Goal: Navigation & Orientation: Find specific page/section

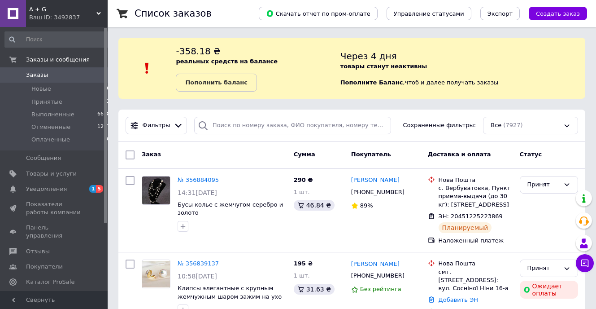
drag, startPoint x: 96, startPoint y: 13, endPoint x: 95, endPoint y: 30, distance: 16.6
click at [95, 13] on span "A + G" at bounding box center [62, 9] width 67 height 8
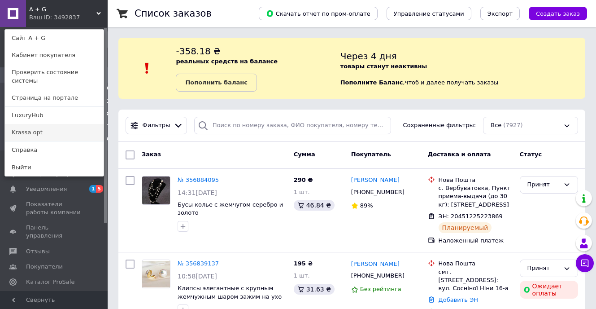
click at [41, 124] on link "Krassa opt" at bounding box center [54, 132] width 99 height 17
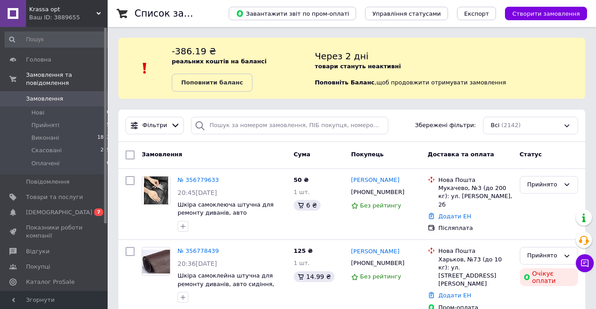
click at [96, 13] on span "Krassa opt" at bounding box center [62, 9] width 67 height 8
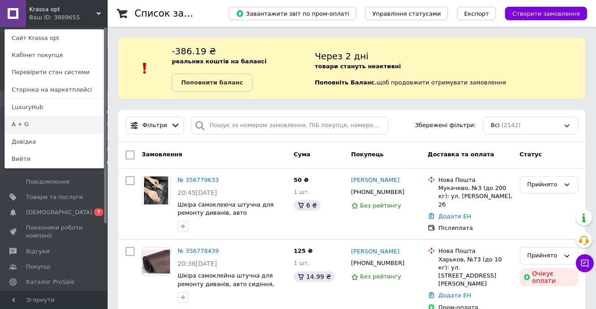
click at [26, 126] on link "A + G" at bounding box center [54, 124] width 99 height 17
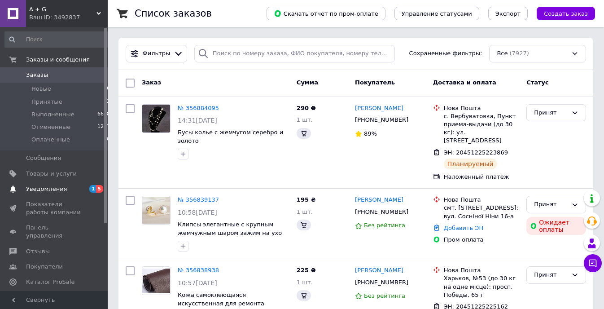
click at [67, 187] on span "Уведомления" at bounding box center [54, 189] width 57 height 8
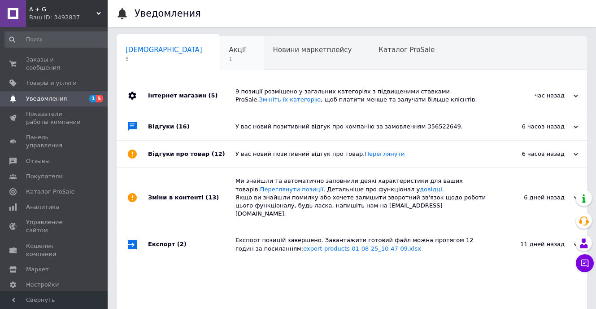
click at [229, 51] on span "Акції" at bounding box center [237, 50] width 17 height 8
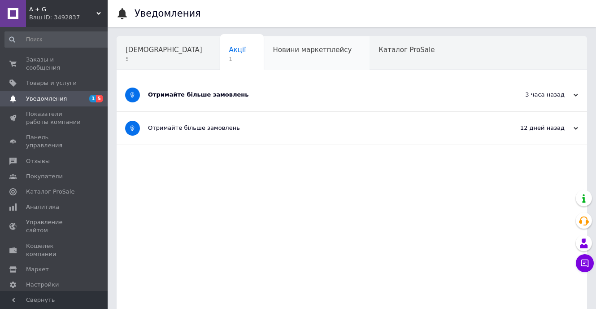
click at [266, 57] on div "Новини маркетплейсу" at bounding box center [317, 53] width 106 height 34
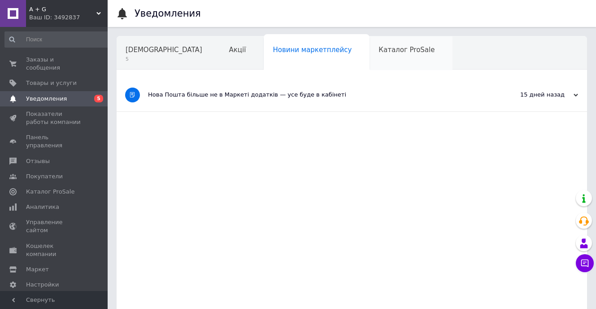
click at [369, 61] on div "Каталог ProSale" at bounding box center [410, 53] width 83 height 34
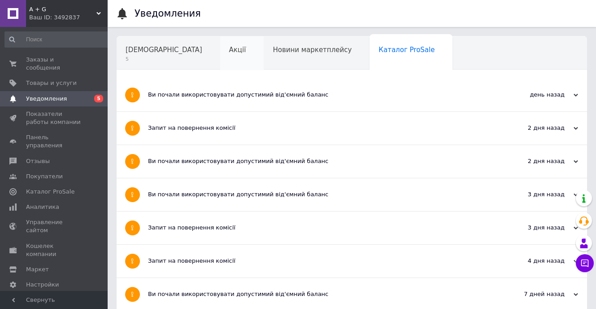
click at [229, 50] on span "Акції" at bounding box center [237, 50] width 17 height 8
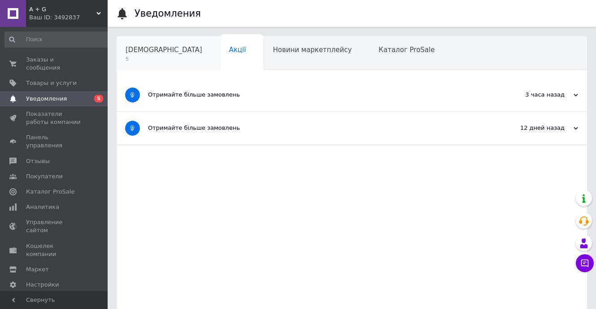
click at [131, 48] on span "[DEMOGRAPHIC_DATA]" at bounding box center [164, 50] width 77 height 8
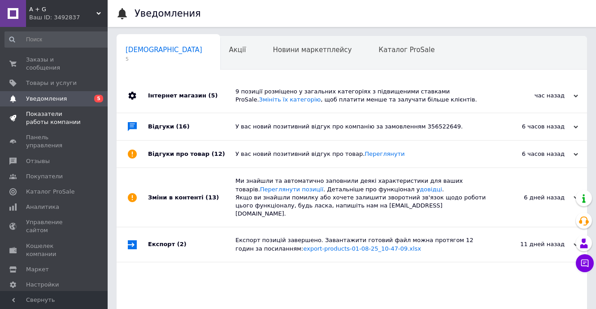
click at [49, 112] on span "Показатели работы компании" at bounding box center [54, 118] width 57 height 16
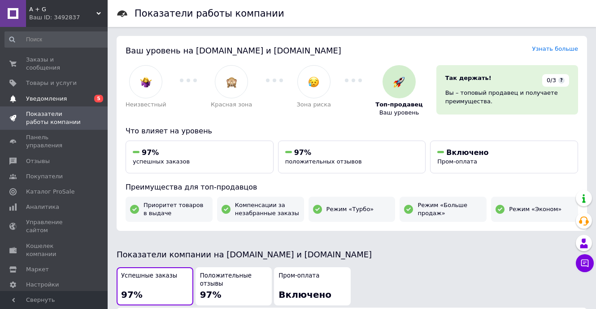
click at [78, 95] on span "Уведомления" at bounding box center [54, 99] width 57 height 8
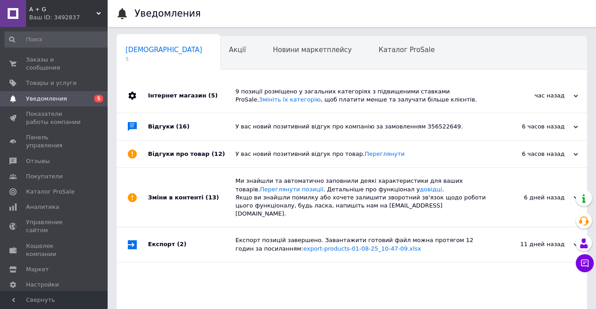
click at [159, 129] on div "Відгуки (16)" at bounding box center [191, 126] width 87 height 27
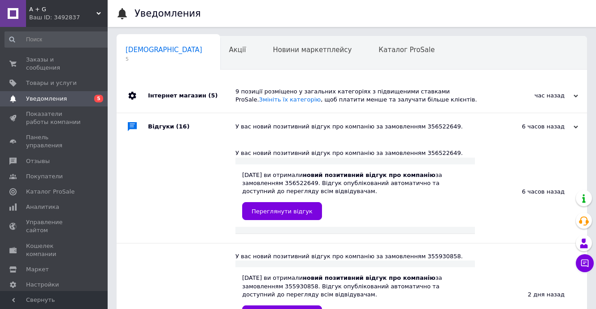
click at [157, 98] on div "Інтернет магазин (5)" at bounding box center [191, 95] width 87 height 34
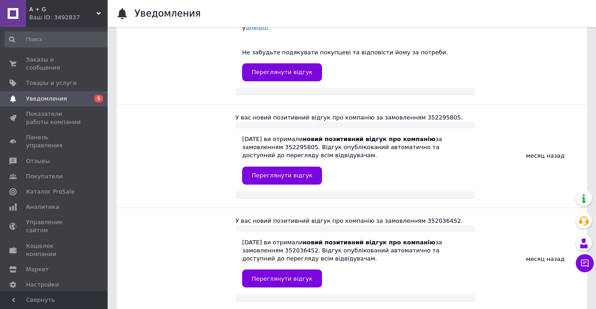
scroll to position [2034, 0]
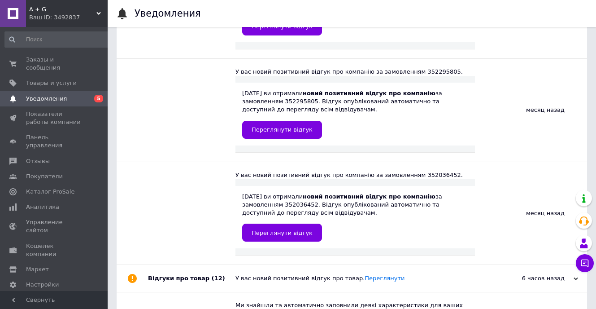
click at [162, 265] on div "Відгуки про товар (12)" at bounding box center [191, 278] width 87 height 27
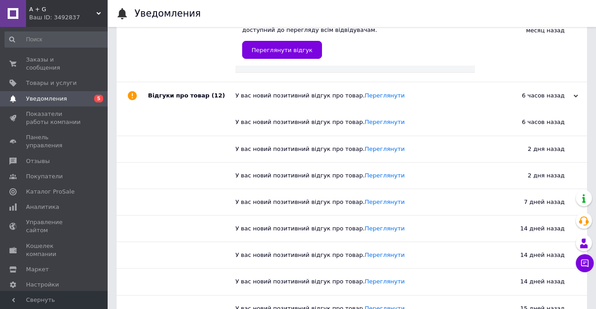
scroll to position [2352, 0]
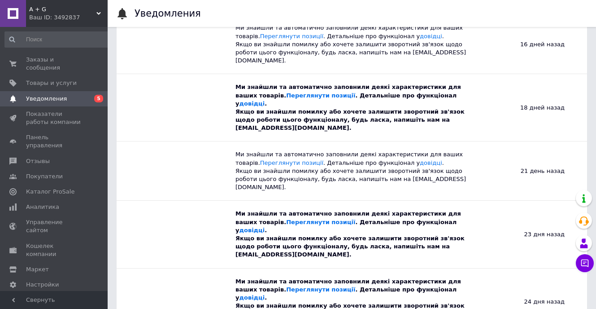
scroll to position [3016, 0]
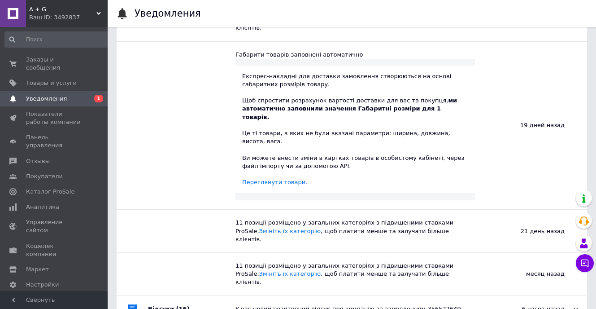
scroll to position [0, 0]
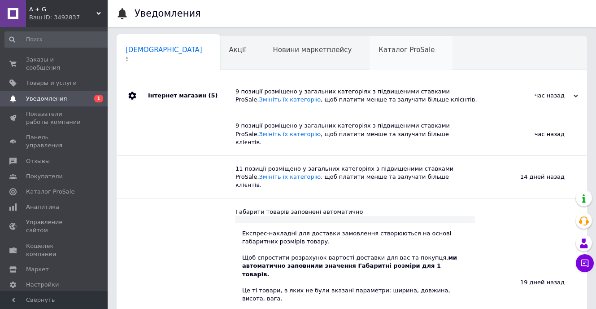
click at [378, 48] on span "Каталог ProSale" at bounding box center [406, 50] width 56 height 8
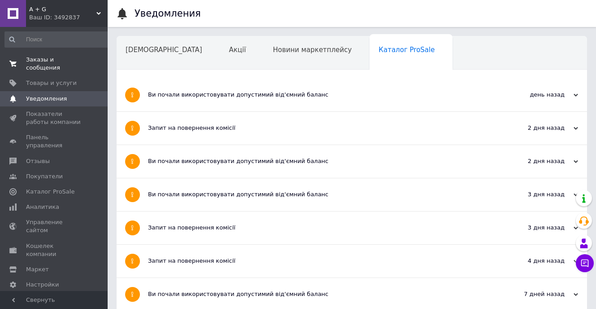
click at [56, 62] on span "Заказы и сообщения" at bounding box center [54, 64] width 57 height 16
